Goal: Task Accomplishment & Management: Manage account settings

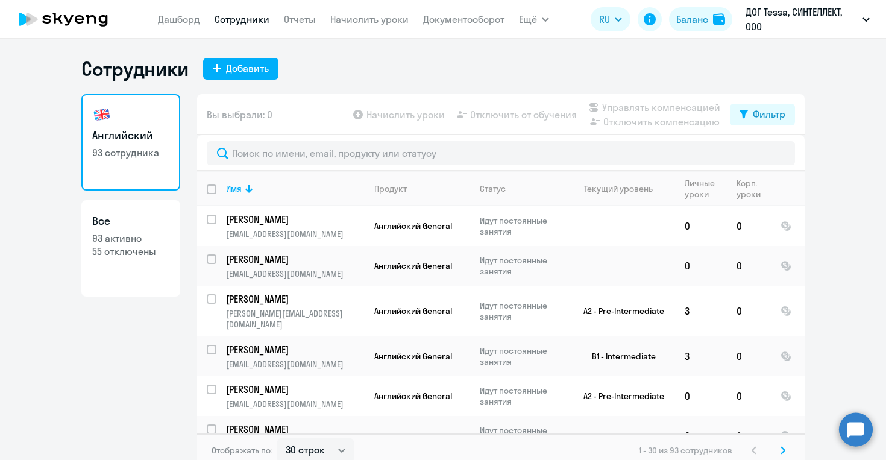
select select "30"
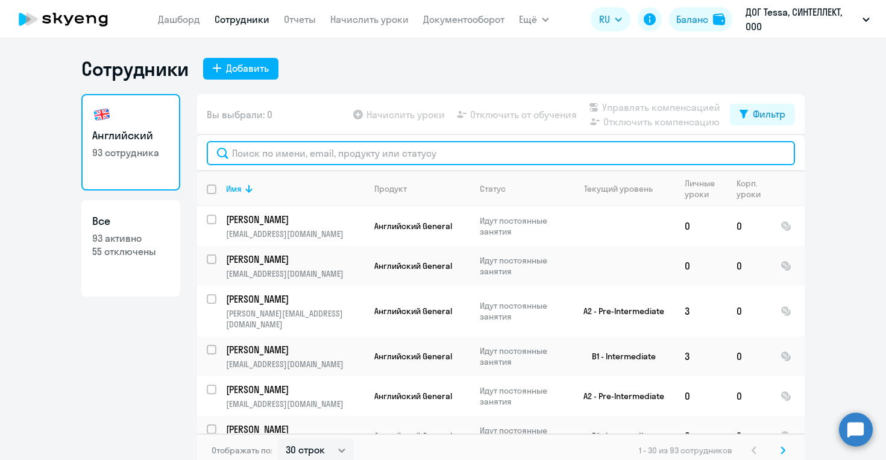
click at [304, 154] on input "text" at bounding box center [501, 153] width 588 height 24
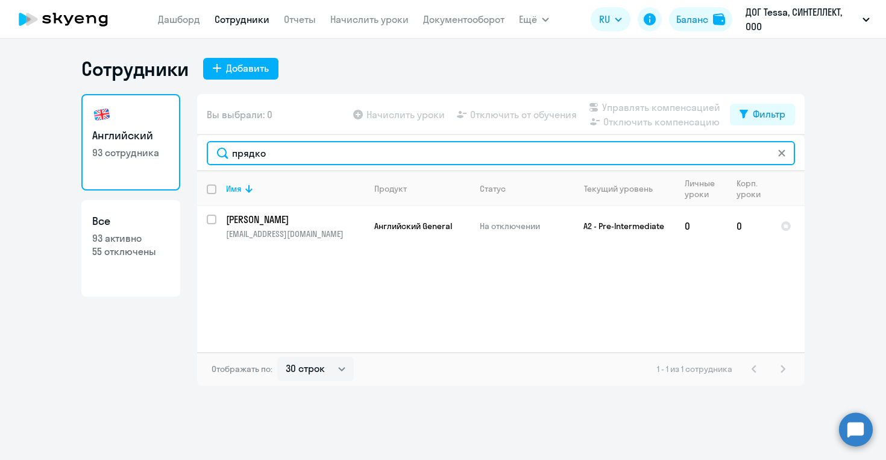
type input "прядко"
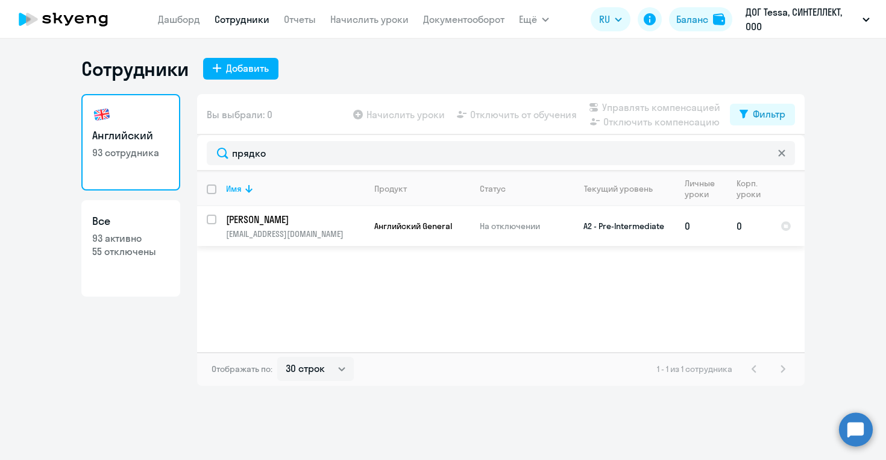
click at [214, 219] on input "select row 20702562" at bounding box center [219, 227] width 24 height 24
checkbox input "true"
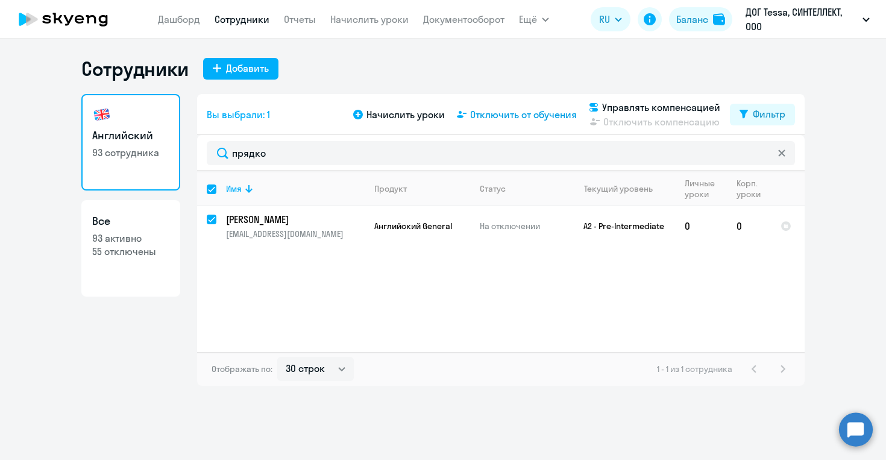
click at [516, 110] on span "Отключить от обучения" at bounding box center [523, 114] width 107 height 14
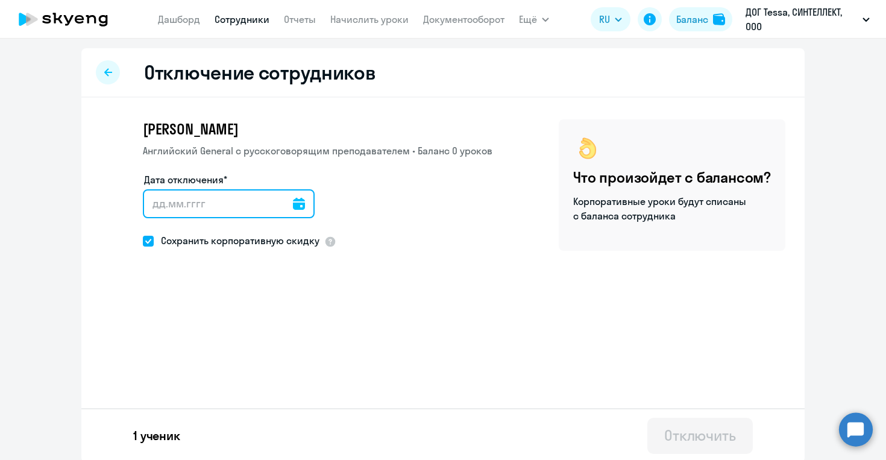
click at [279, 210] on input "Дата отключения*" at bounding box center [229, 203] width 172 height 29
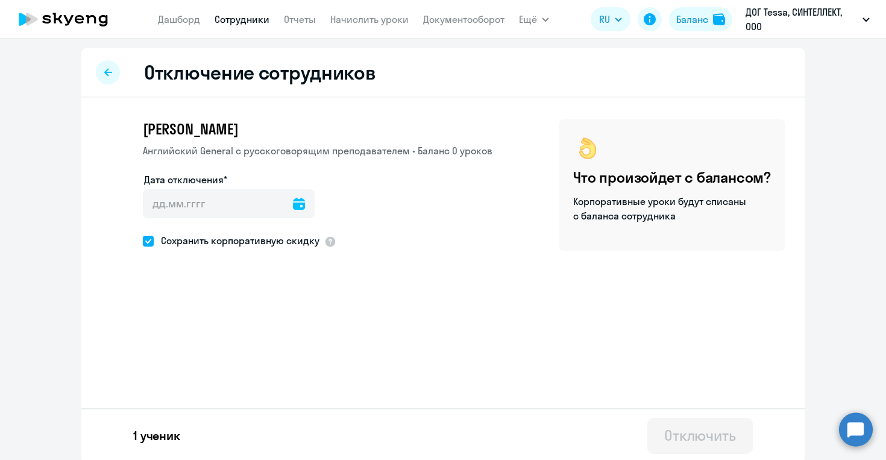
click at [293, 206] on icon at bounding box center [299, 204] width 12 height 12
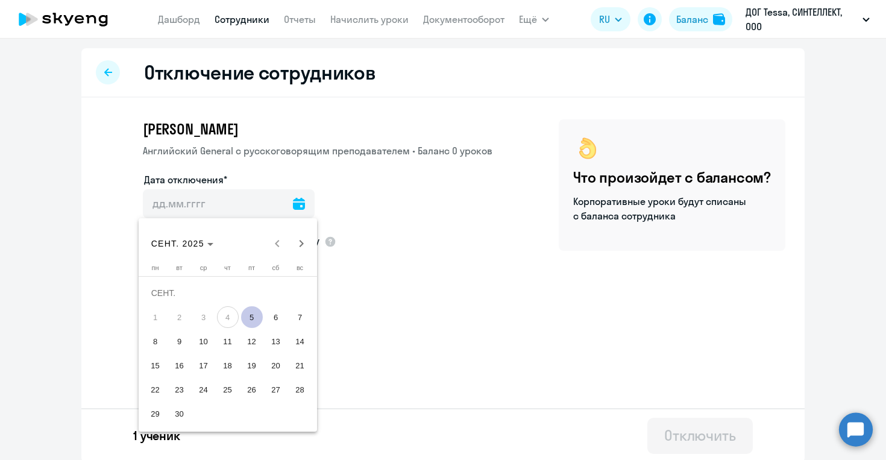
click at [251, 319] on span "5" at bounding box center [252, 317] width 22 height 22
type input "[DATE]"
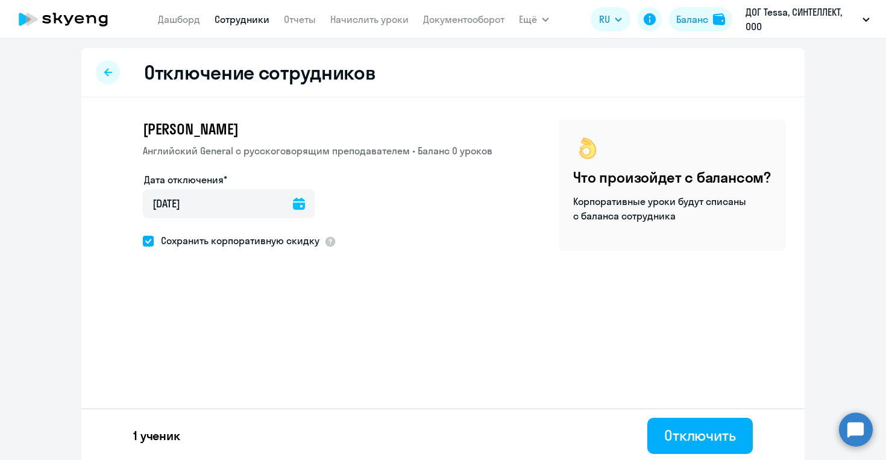
click at [256, 236] on span "Сохранить корпоративную скидку" at bounding box center [237, 240] width 166 height 14
click at [143, 240] on input "Сохранить корпоративную скидку" at bounding box center [142, 240] width 1 height 1
checkbox input "false"
click at [718, 445] on button "Отключить" at bounding box center [699, 436] width 105 height 36
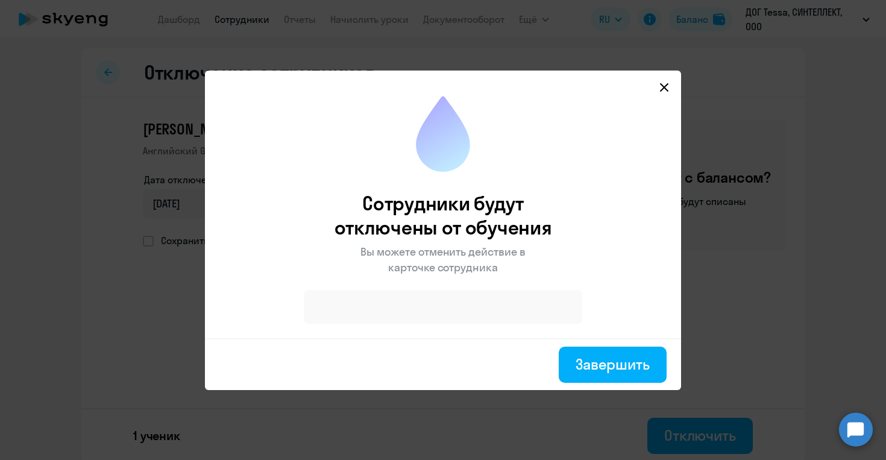
click at [664, 81] on svg-icon at bounding box center [664, 87] width 14 height 14
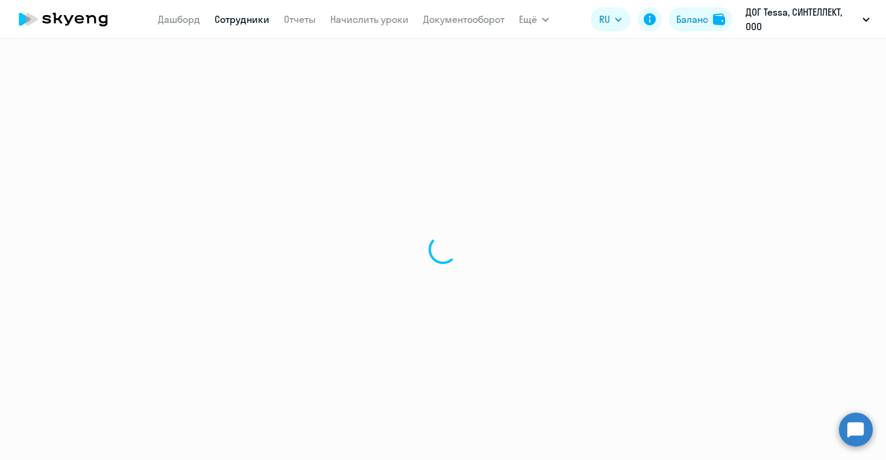
select select "30"
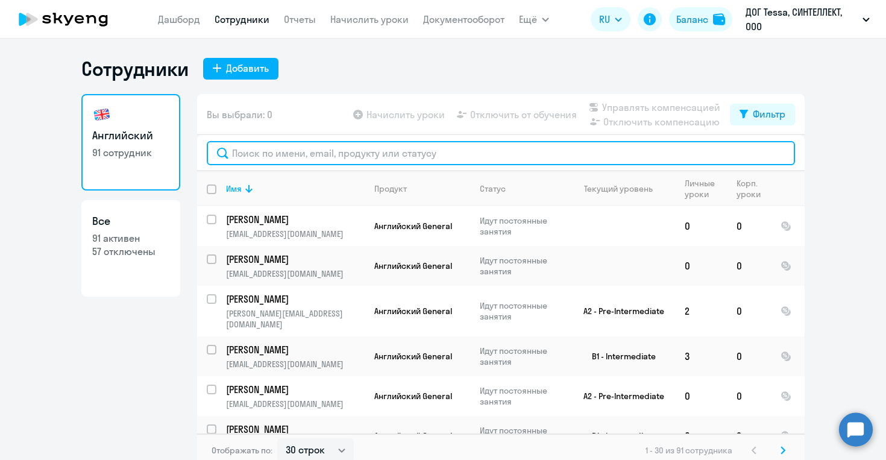
click at [354, 156] on input "text" at bounding box center [501, 153] width 588 height 24
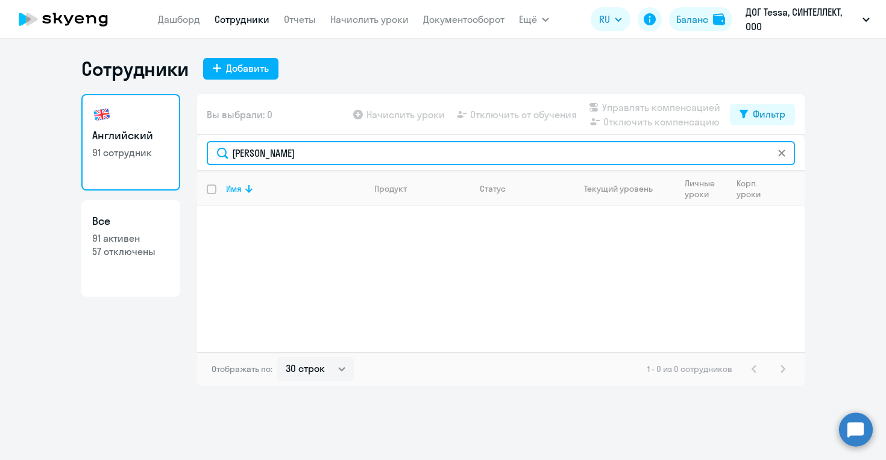
click at [353, 157] on input "[PERSON_NAME]" at bounding box center [501, 153] width 588 height 24
type input "[PERSON_NAME]"
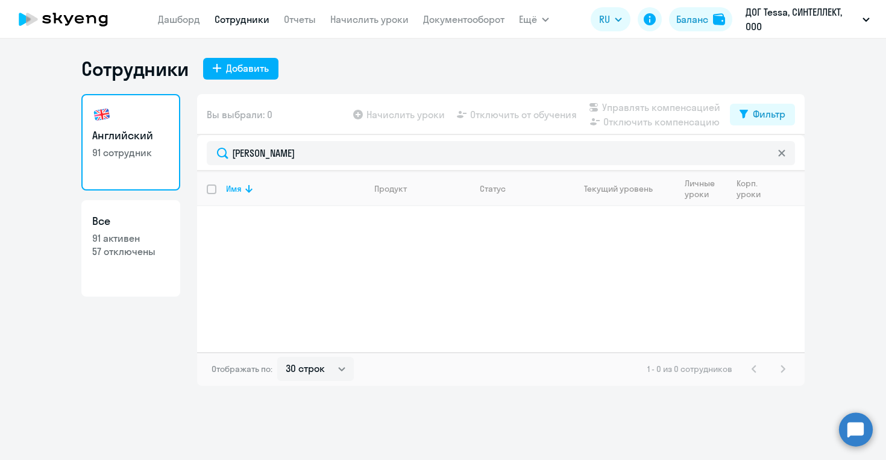
click at [783, 149] on icon at bounding box center [781, 152] width 7 height 7
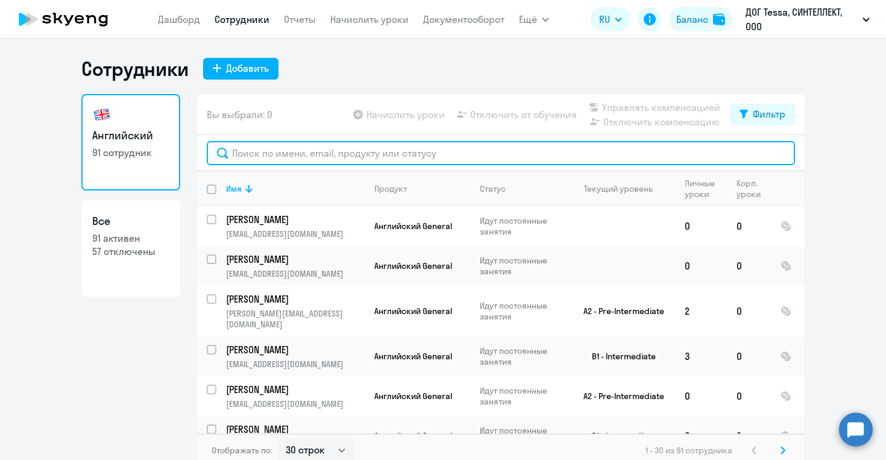
click at [277, 156] on input "text" at bounding box center [501, 153] width 588 height 24
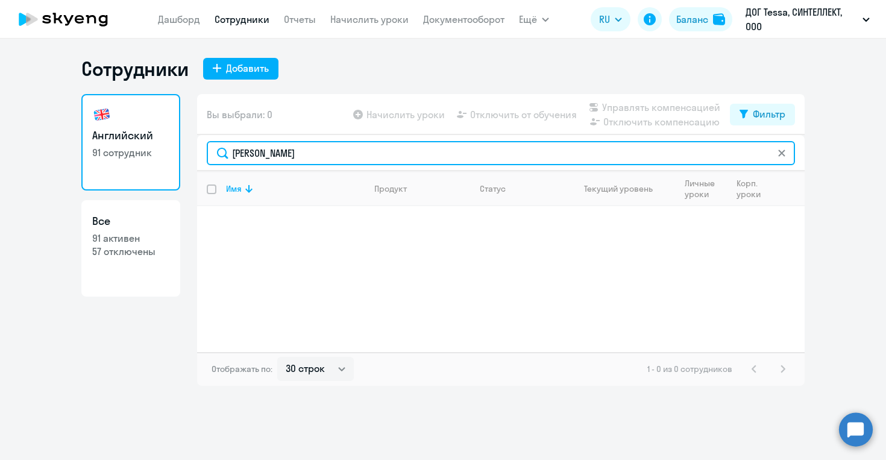
drag, startPoint x: 277, startPoint y: 156, endPoint x: 200, endPoint y: 158, distance: 77.2
click at [200, 158] on div "[PERSON_NAME]" at bounding box center [501, 153] width 608 height 36
type input "[PERSON_NAME]"
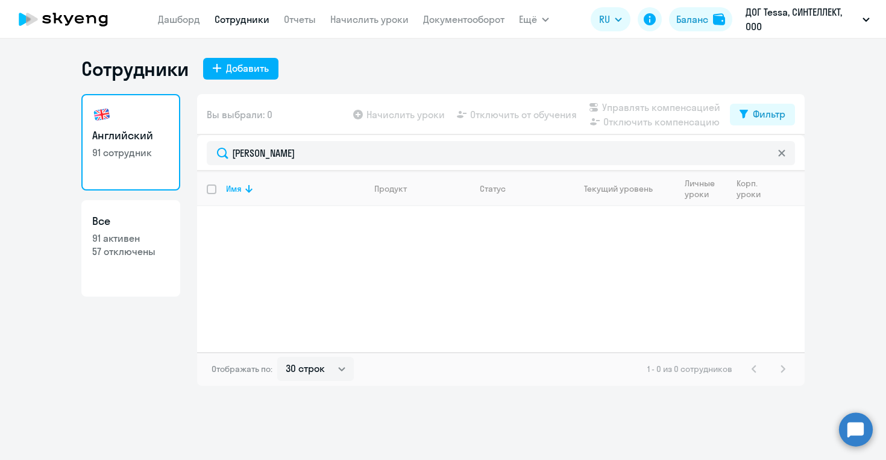
click at [89, 21] on icon at bounding box center [91, 19] width 10 height 8
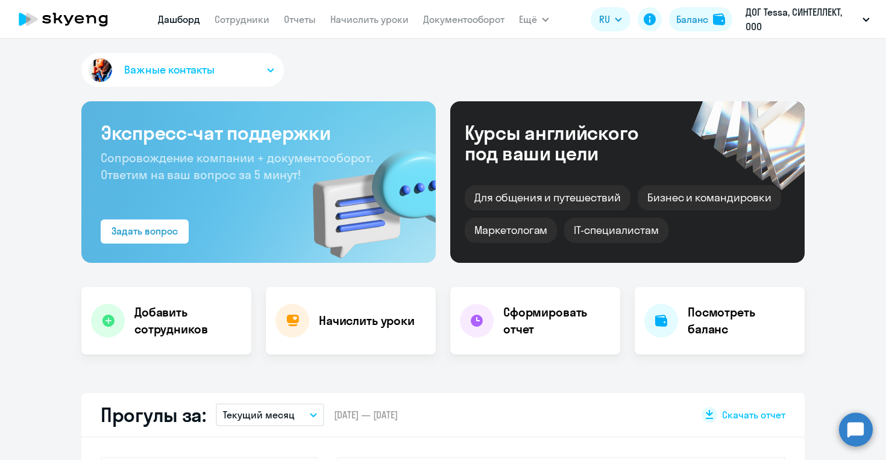
select select "30"
